Goal: Task Accomplishment & Management: Manage account settings

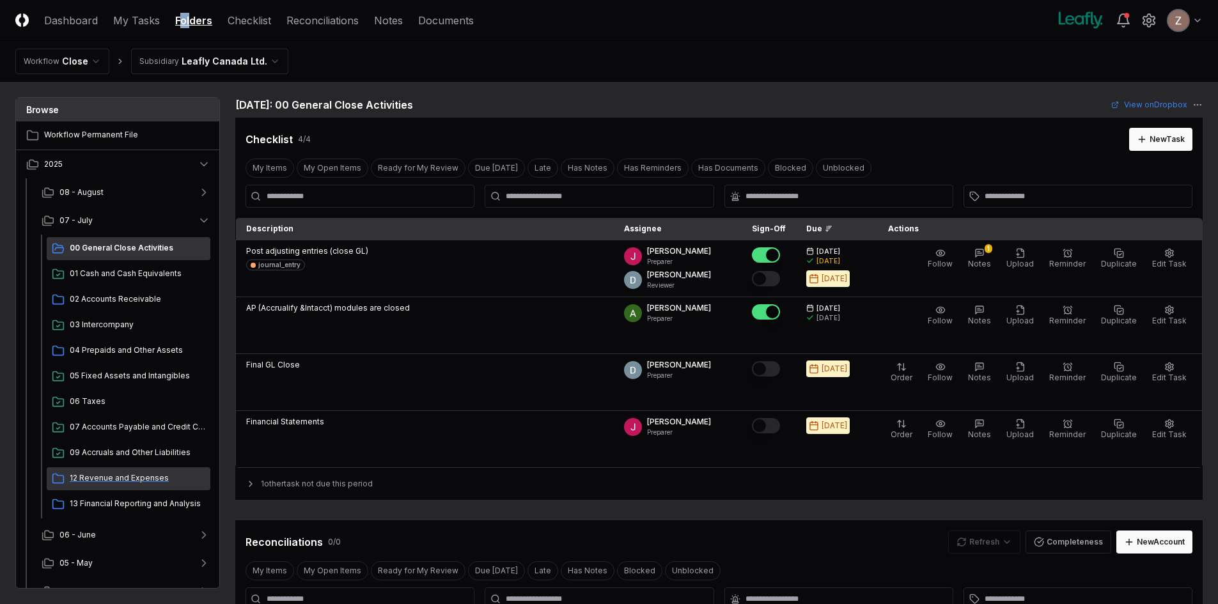
click at [116, 478] on span "12 Revenue and Expenses" at bounding box center [138, 478] width 136 height 12
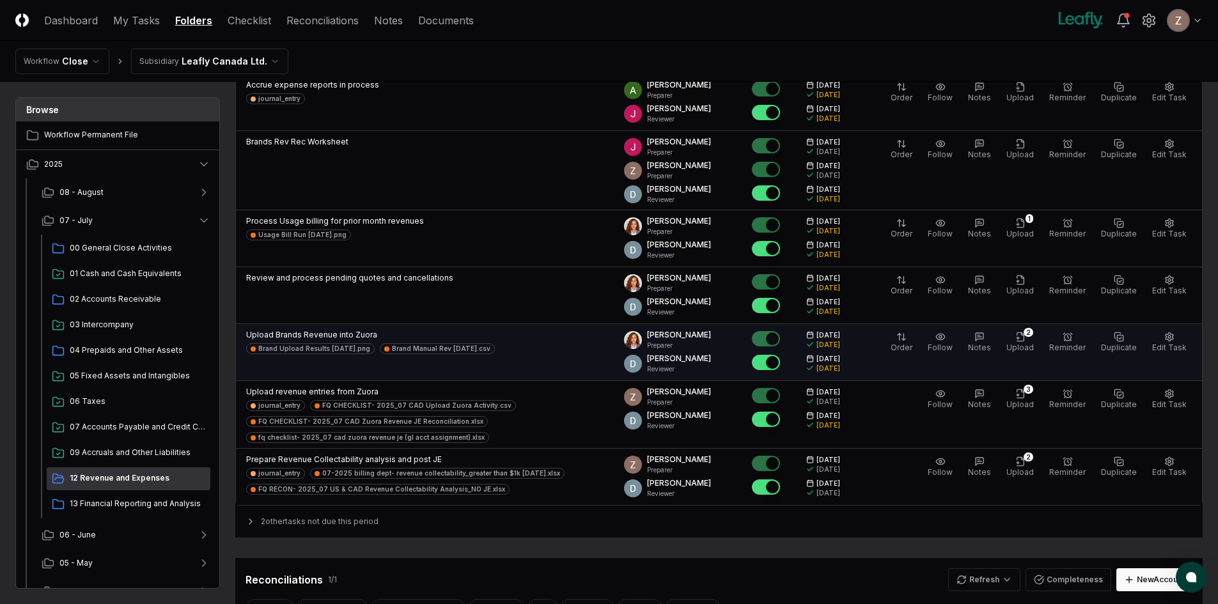
scroll to position [320, 0]
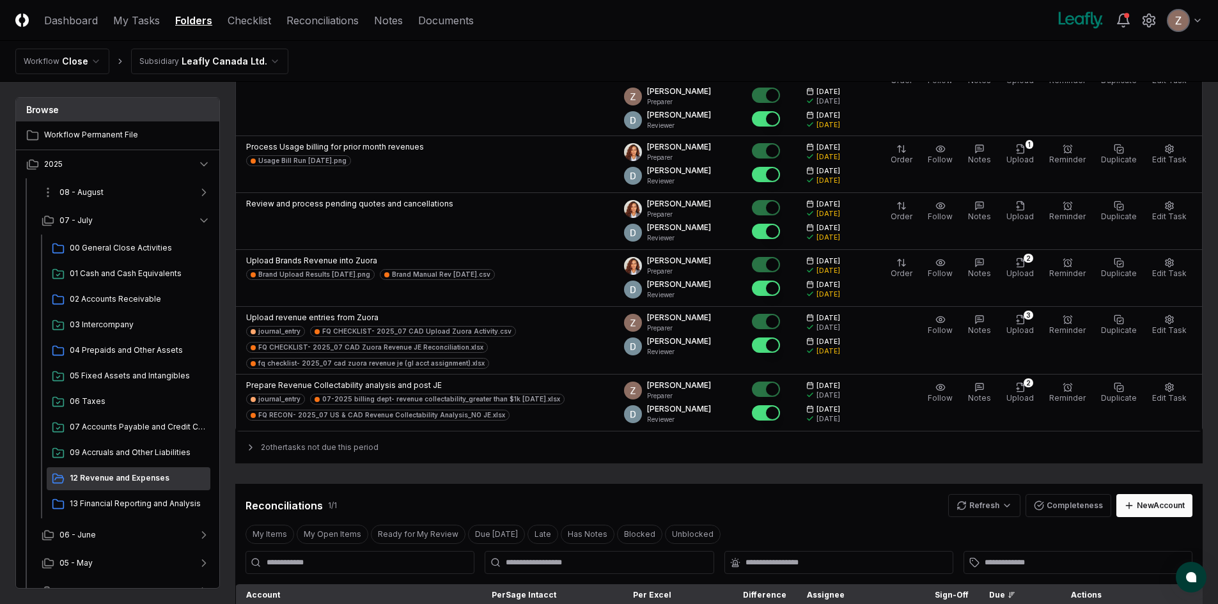
click at [127, 189] on button "08 - August" at bounding box center [125, 192] width 189 height 28
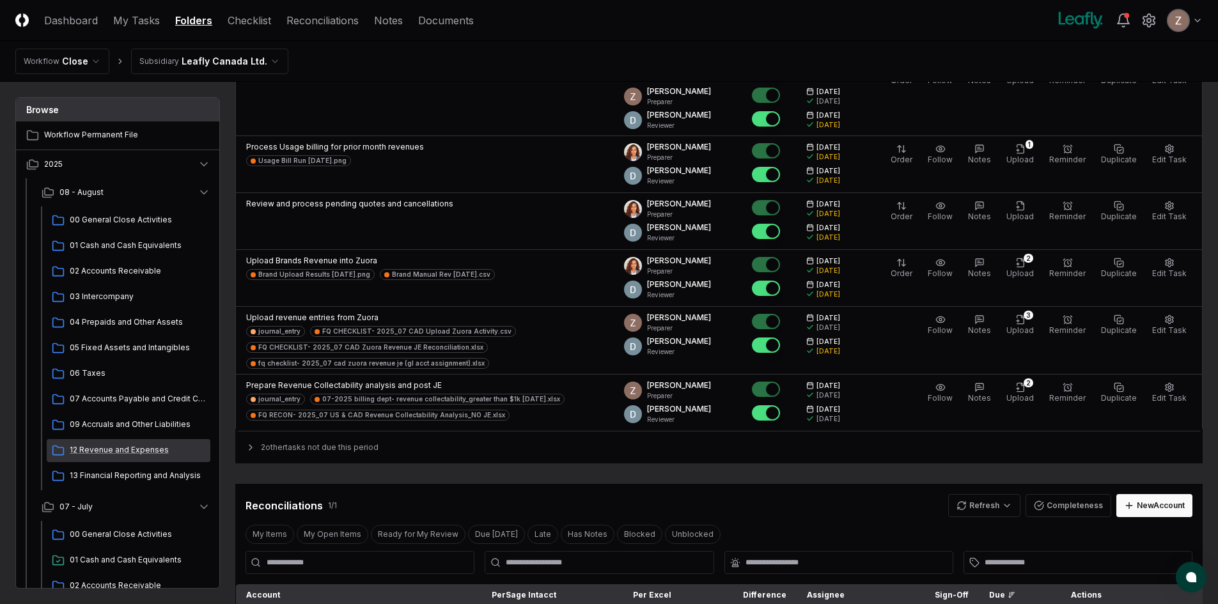
click at [88, 441] on div "12 Revenue and Expenses" at bounding box center [129, 450] width 164 height 23
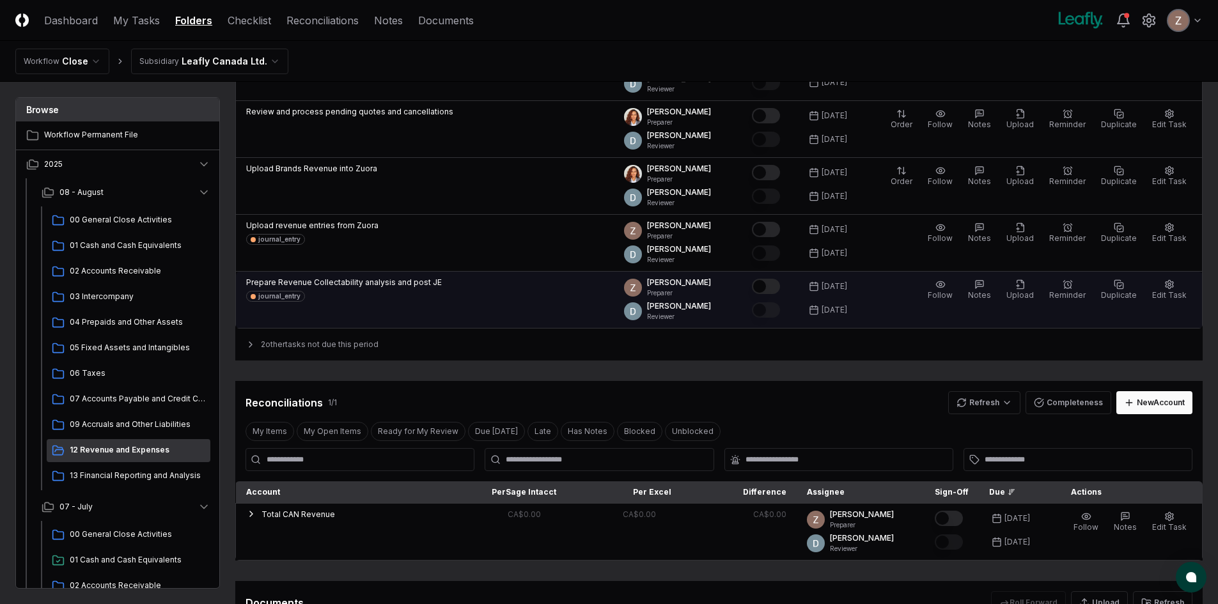
scroll to position [320, 0]
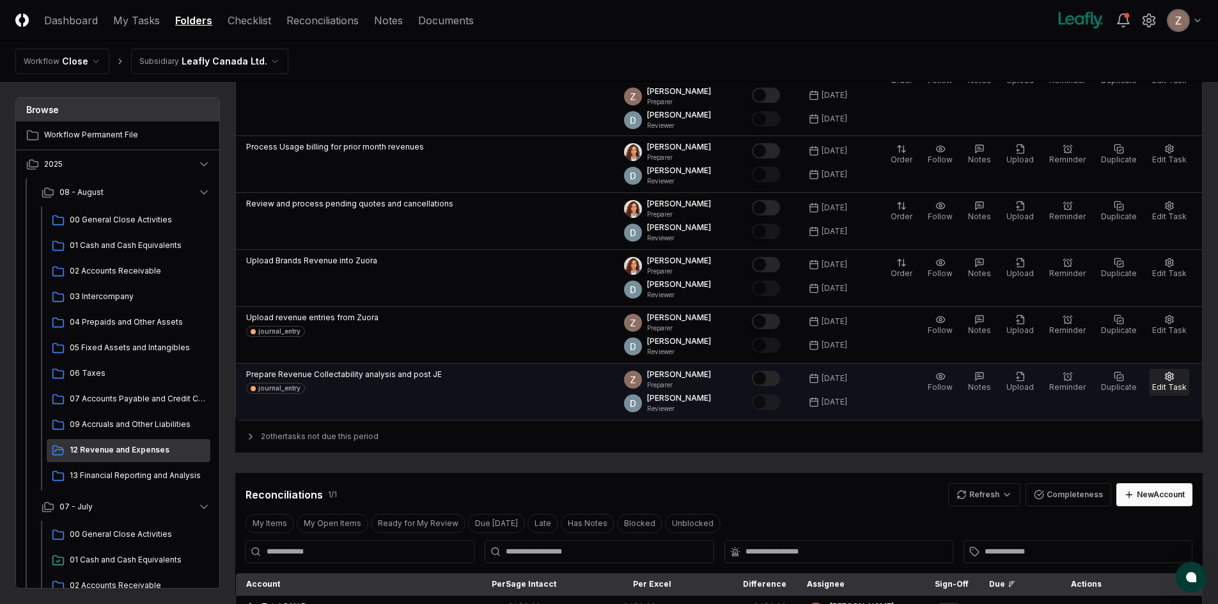
click at [1167, 380] on icon "button" at bounding box center [1169, 376] width 10 height 10
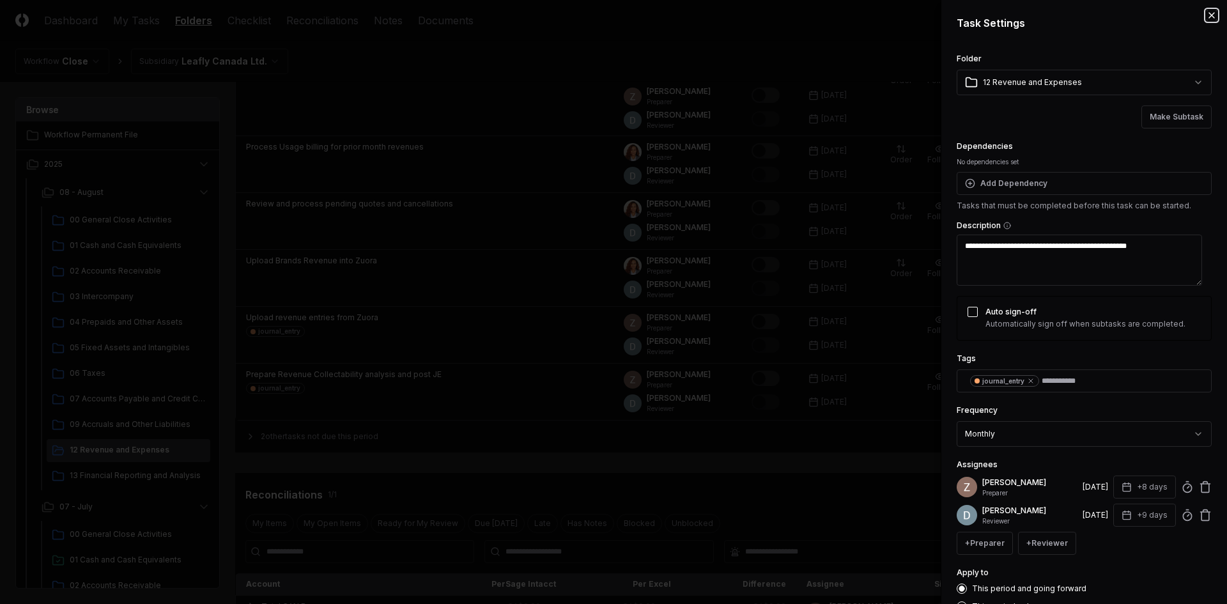
click at [1207, 12] on icon "button" at bounding box center [1212, 15] width 10 height 10
type textarea "*"
